Goal: Task Accomplishment & Management: Use online tool/utility

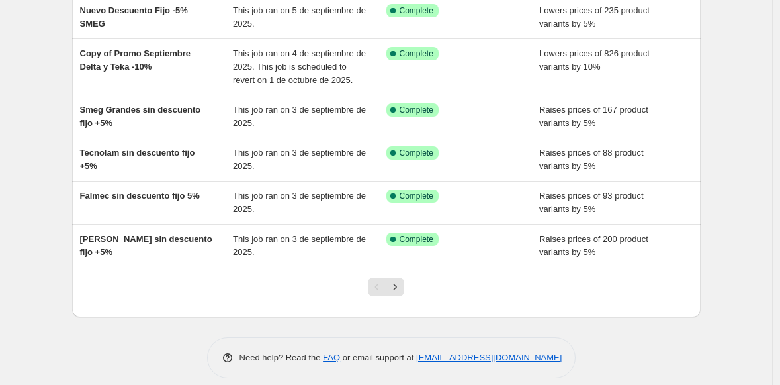
scroll to position [324, 0]
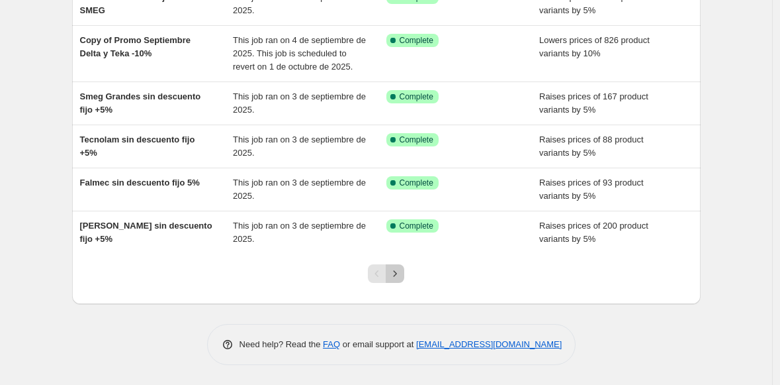
click at [399, 272] on icon "Next" at bounding box center [394, 273] width 13 height 13
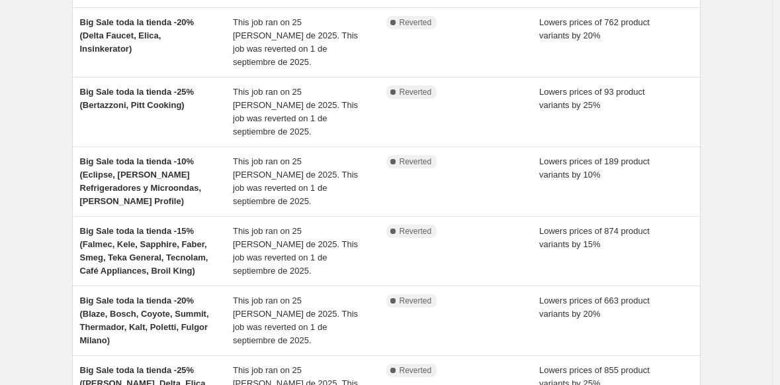
scroll to position [456, 0]
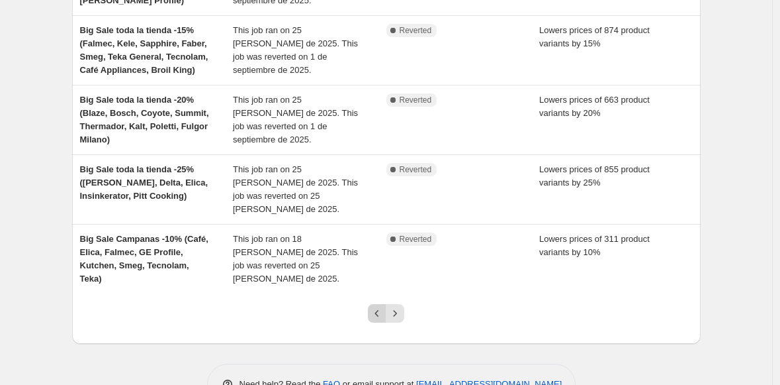
click at [377, 306] on icon "Previous" at bounding box center [377, 312] width 13 height 13
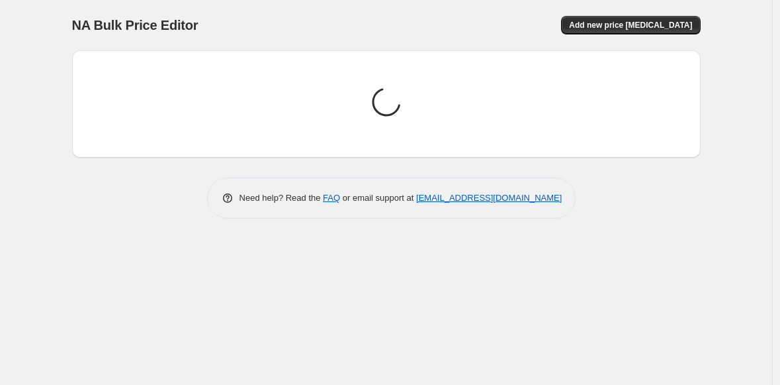
scroll to position [0, 0]
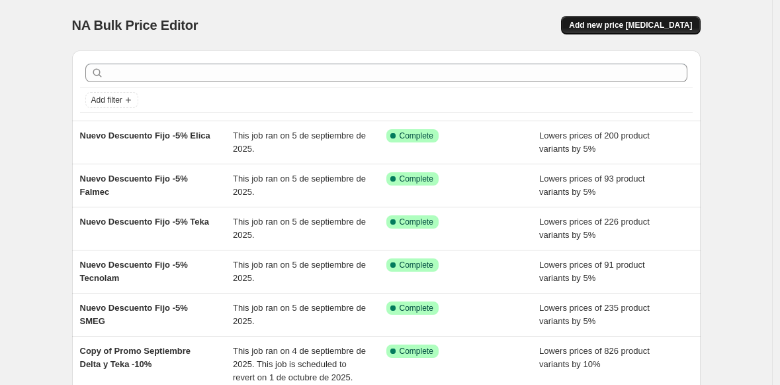
click at [637, 18] on button "Add new price [MEDICAL_DATA]" at bounding box center [630, 25] width 139 height 19
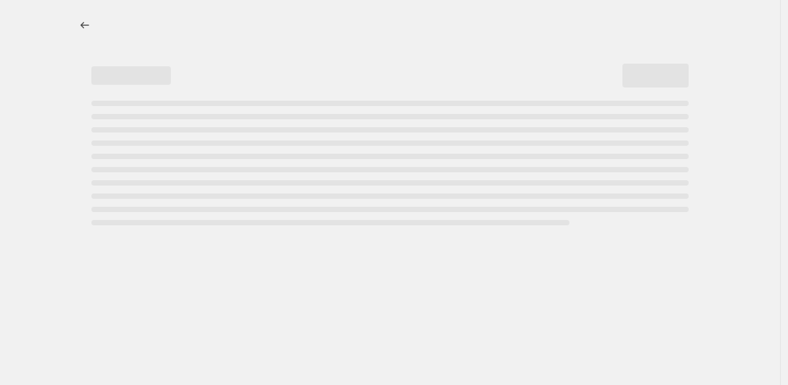
select select "percentage"
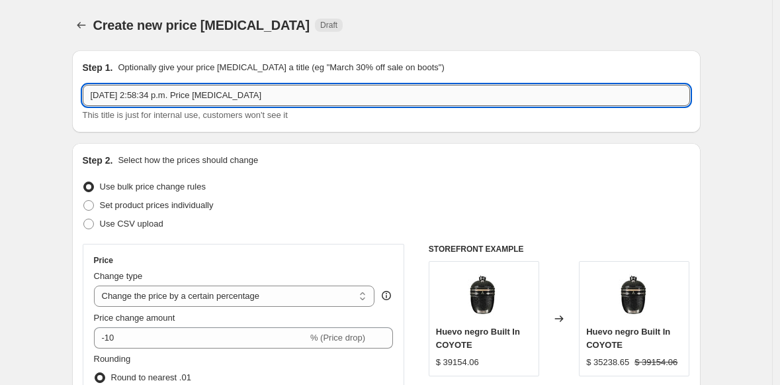
click at [175, 98] on input "[DATE] 2:58:34 p.m. Price [MEDICAL_DATA]" at bounding box center [387, 95] width 608 height 21
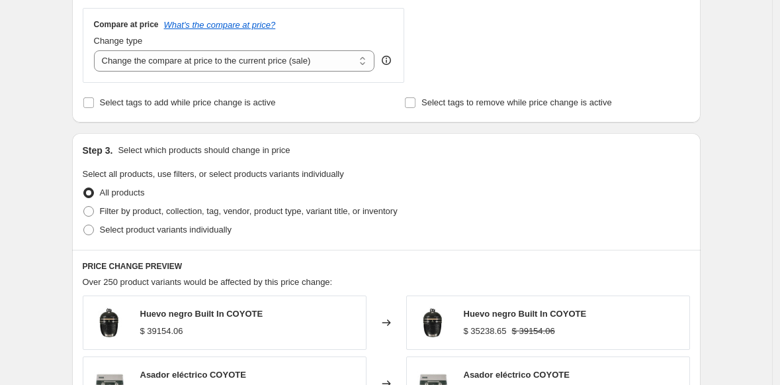
scroll to position [486, 0]
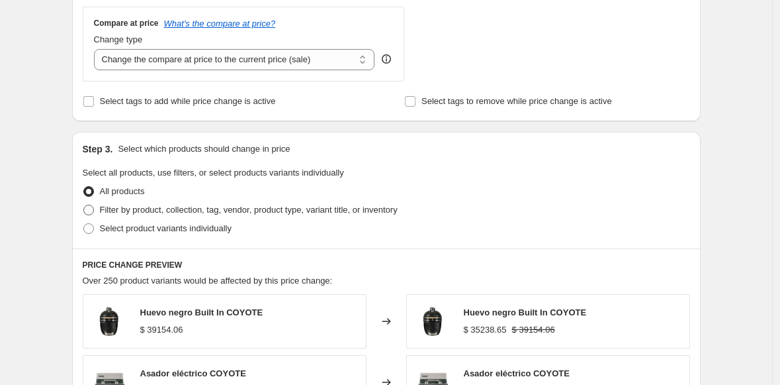
type input "Campanas -10%"
click at [93, 209] on span at bounding box center [88, 210] width 11 height 11
click at [84, 205] on input "Filter by product, collection, tag, vendor, product type, variant title, or inv…" at bounding box center [83, 205] width 1 height 1
radio input "true"
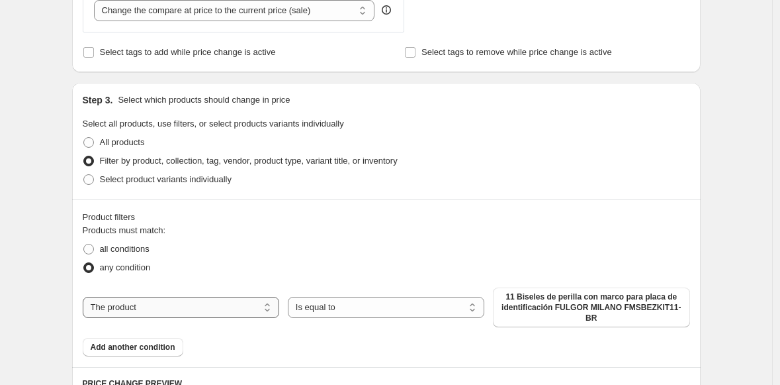
scroll to position [549, 0]
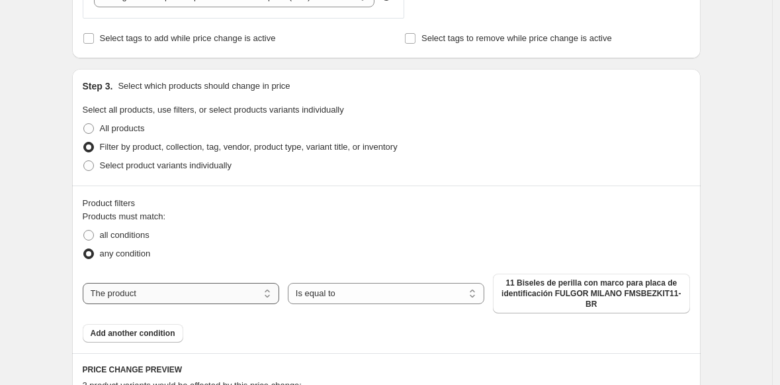
click at [189, 287] on select "The product The product's collection The product's tag The product's vendor The…" at bounding box center [181, 293] width 197 height 21
select select "collection"
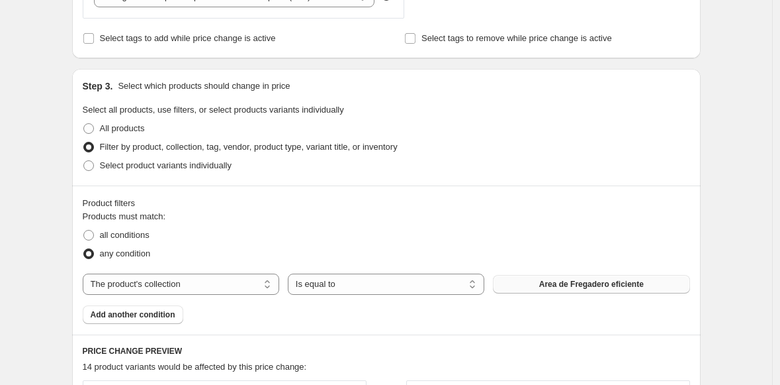
click at [574, 283] on span "Area de Fregadero eficiente" at bounding box center [591, 284] width 105 height 11
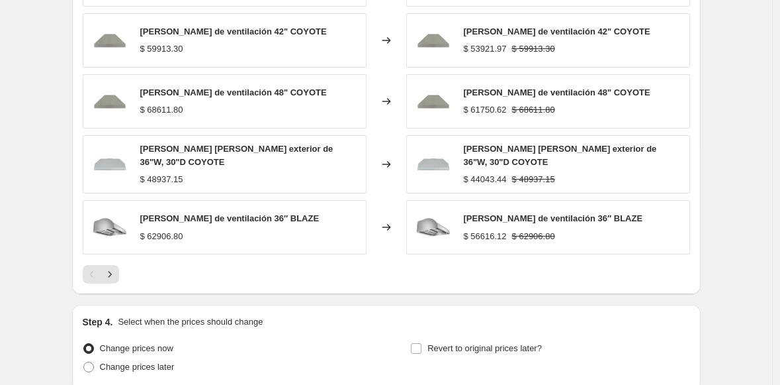
scroll to position [1087, 0]
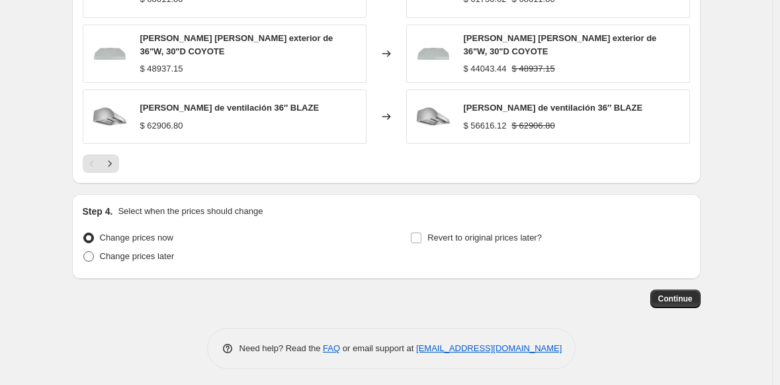
click at [93, 252] on span at bounding box center [88, 256] width 11 height 11
click at [84, 251] on input "Change prices later" at bounding box center [83, 251] width 1 height 1
radio input "true"
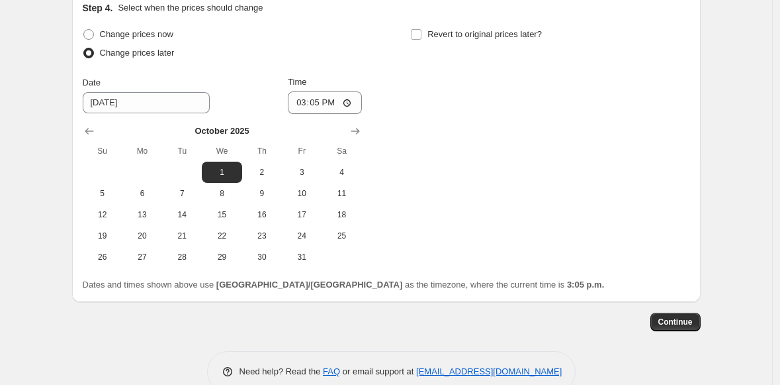
scroll to position [1291, 0]
click at [295, 93] on input "15:05" at bounding box center [325, 102] width 74 height 23
type input "10:00"
click at [422, 33] on input "Revert to original prices later?" at bounding box center [416, 34] width 11 height 11
checkbox input "true"
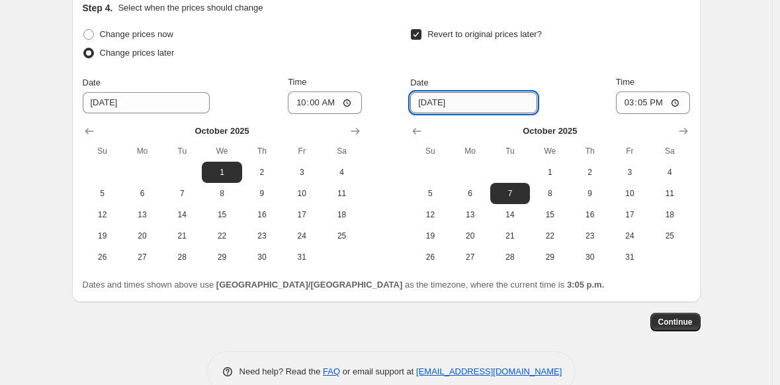
click at [457, 94] on input "[DATE]" at bounding box center [473, 102] width 127 height 21
click at [687, 130] on icon "Show next month, November 2025" at bounding box center [683, 130] width 13 height 13
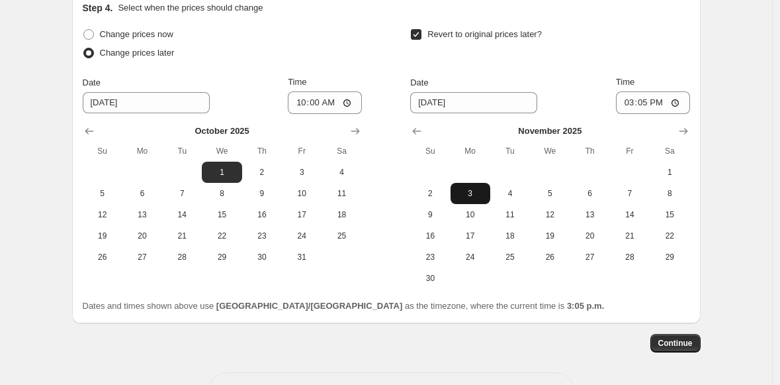
click at [480, 188] on span "3" at bounding box center [470, 193] width 29 height 11
type input "[DATE]"
click at [623, 99] on input "15:05" at bounding box center [653, 102] width 74 height 23
type input "09:00"
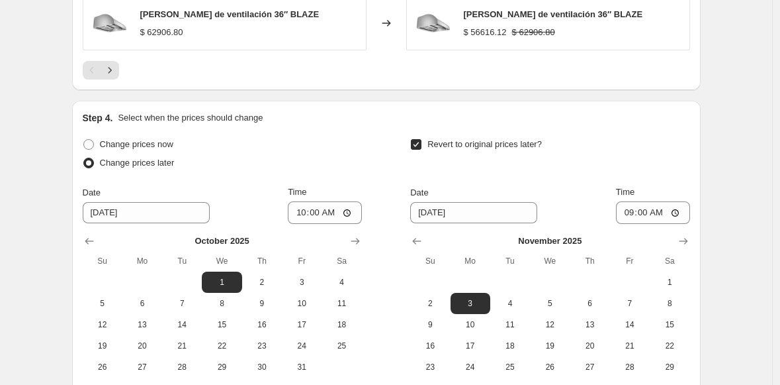
scroll to position [1293, 0]
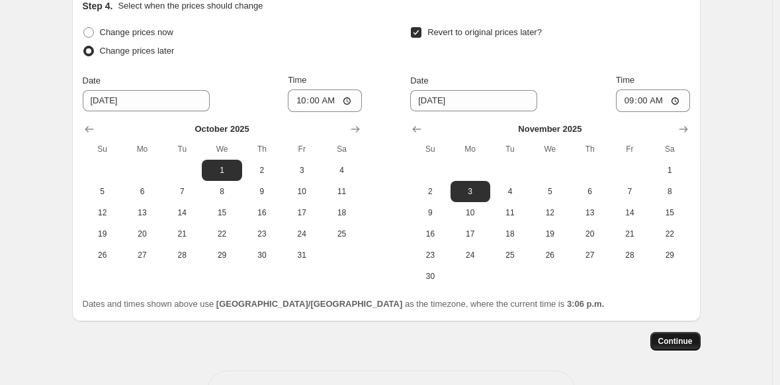
click at [675, 339] on span "Continue" at bounding box center [676, 341] width 34 height 11
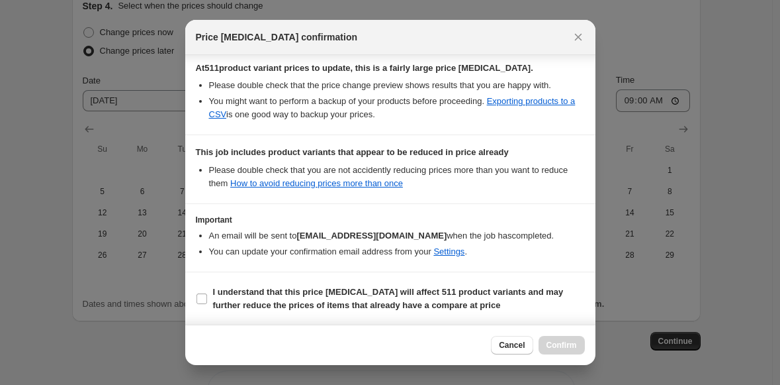
scroll to position [243, 0]
click at [207, 298] on label "I understand that this price [MEDICAL_DATA] will affect 511 product variants an…" at bounding box center [390, 298] width 389 height 32
click at [207, 298] on input "I understand that this price [MEDICAL_DATA] will affect 511 product variants an…" at bounding box center [202, 298] width 11 height 11
checkbox input "true"
click at [554, 340] on span "Confirm" at bounding box center [562, 345] width 30 height 11
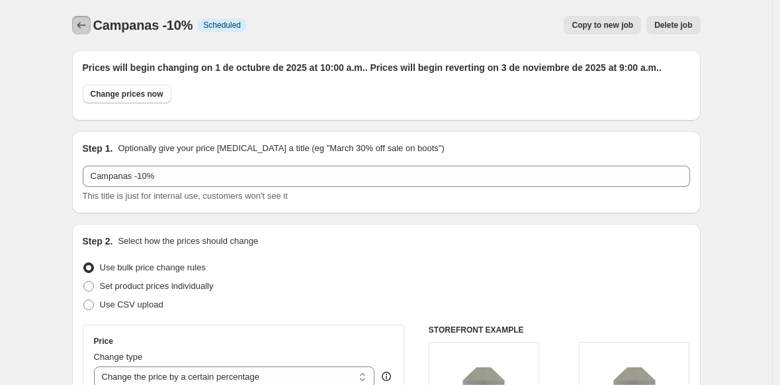
click at [81, 23] on icon "Price change jobs" at bounding box center [81, 25] width 13 height 13
